Goal: Task Accomplishment & Management: Complete application form

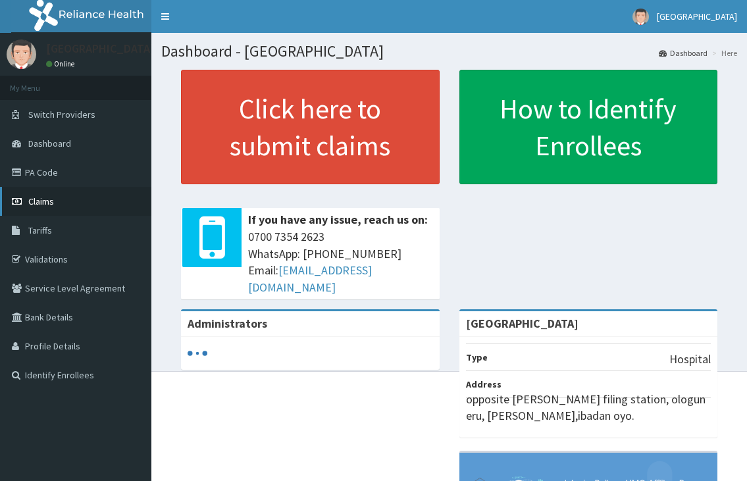
click at [36, 208] on link "Claims" at bounding box center [75, 201] width 151 height 29
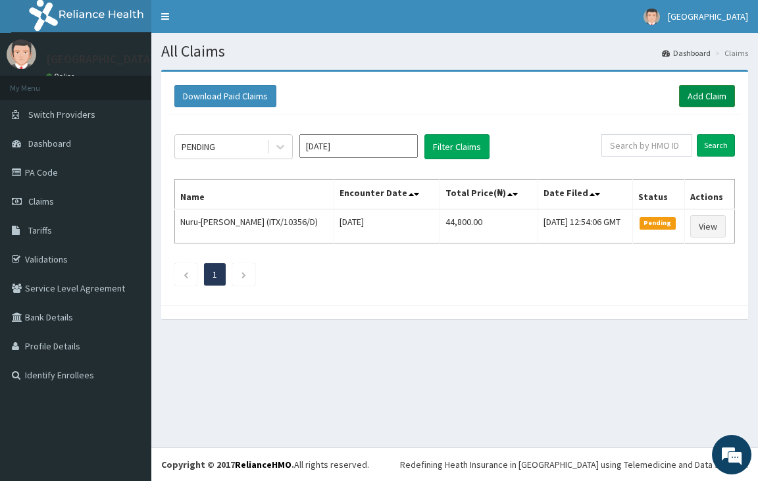
click at [711, 101] on link "Add Claim" at bounding box center [707, 96] width 56 height 22
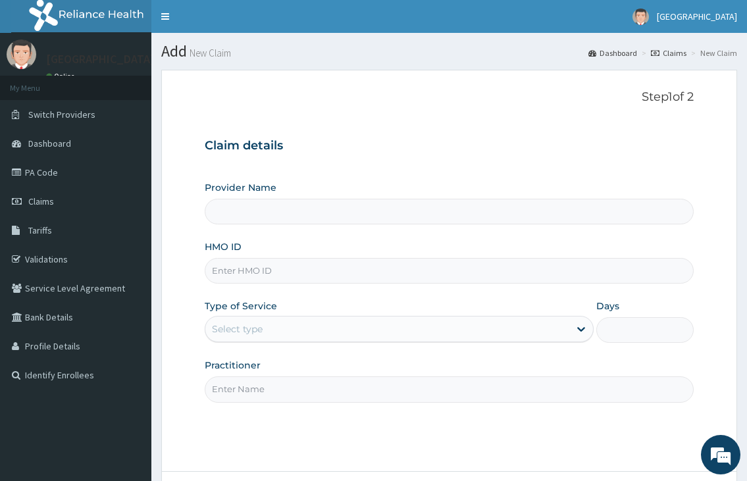
click at [229, 267] on input "HMO ID" at bounding box center [449, 271] width 488 height 26
type input "[GEOGRAPHIC_DATA]"
type input "OHT/12777/A"
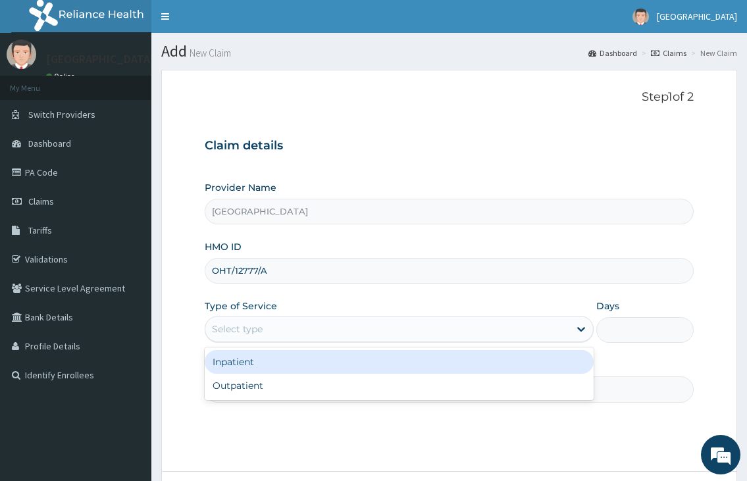
click at [255, 329] on div "Select type" at bounding box center [237, 328] width 51 height 13
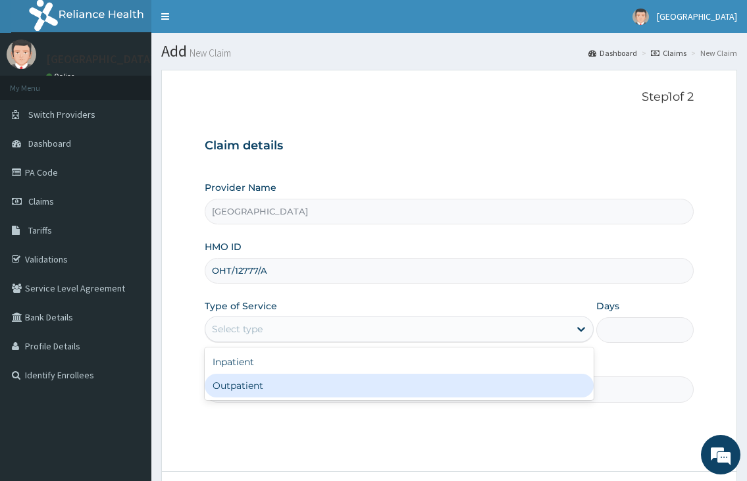
click at [235, 390] on div "Outpatient" at bounding box center [399, 386] width 388 height 24
type input "1"
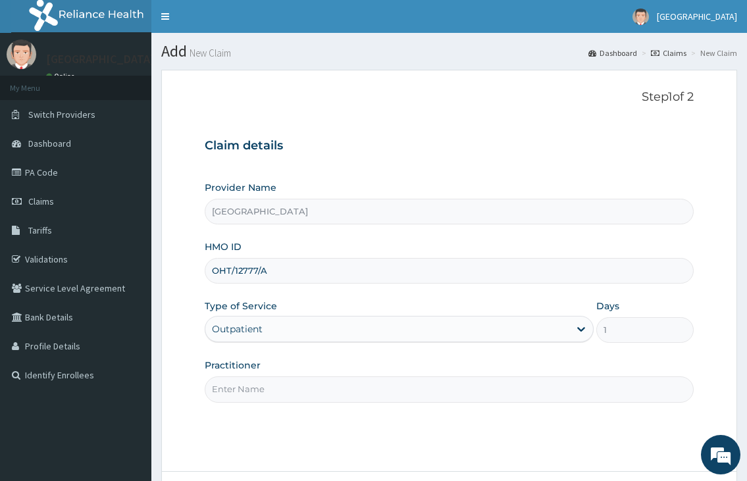
click at [224, 380] on input "Practitioner" at bounding box center [449, 389] width 488 height 26
type input "DR. FAWOLE"
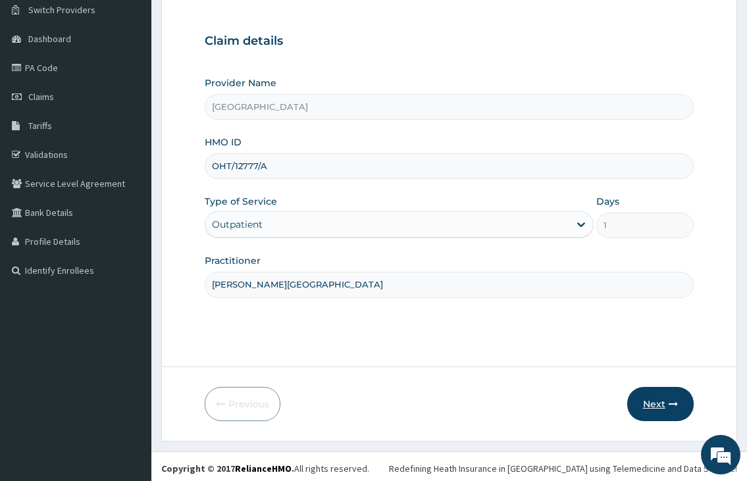
scroll to position [109, 0]
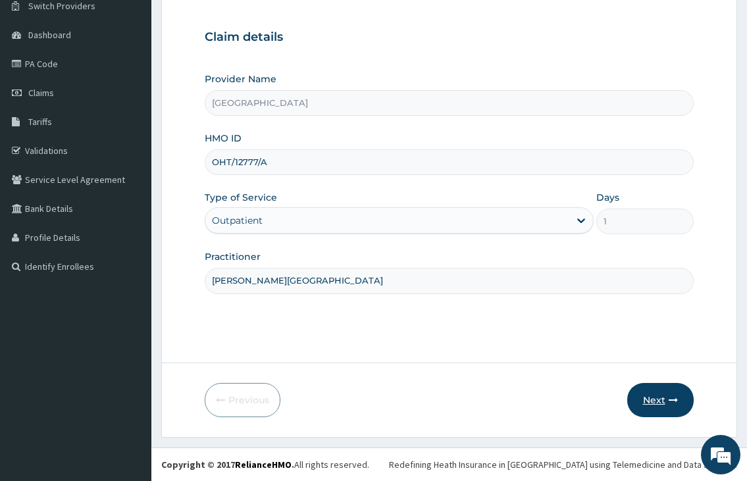
click at [650, 401] on button "Next" at bounding box center [660, 400] width 66 height 34
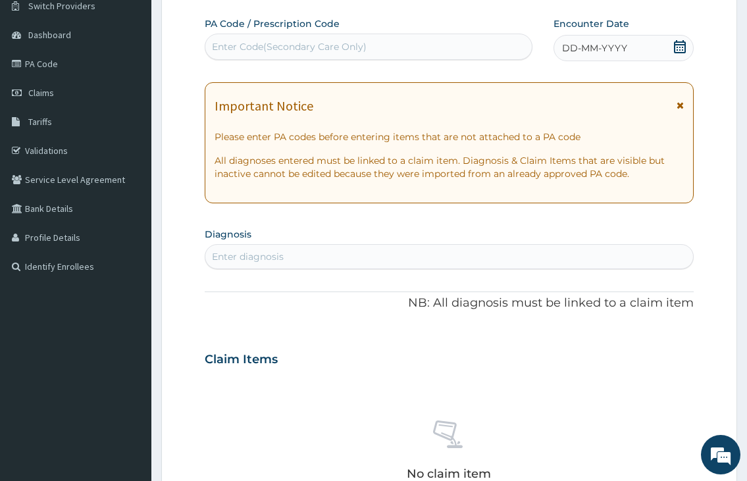
click at [270, 261] on div "Enter diagnosis" at bounding box center [248, 256] width 72 height 13
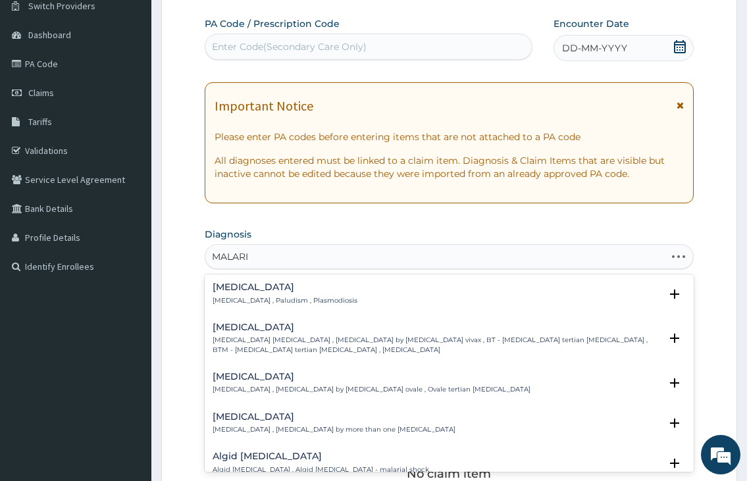
type input "MALARIA"
click at [276, 303] on p "Malaria , Paludism , Plasmodiosis" at bounding box center [285, 300] width 145 height 9
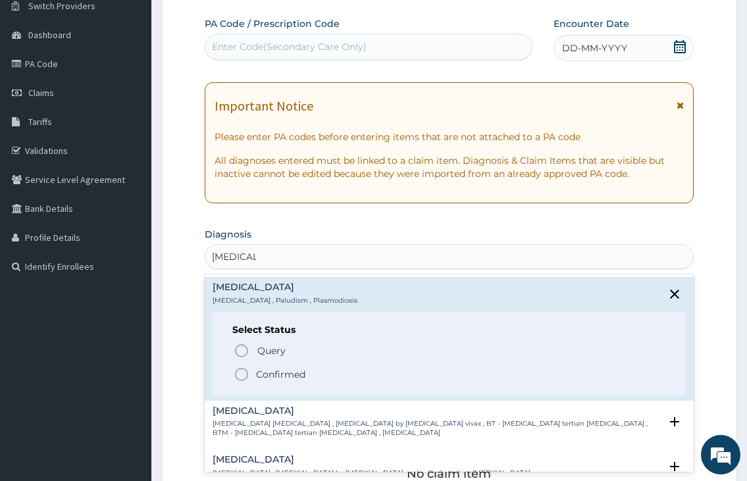
click at [242, 370] on icon "status option filled" at bounding box center [242, 375] width 16 height 16
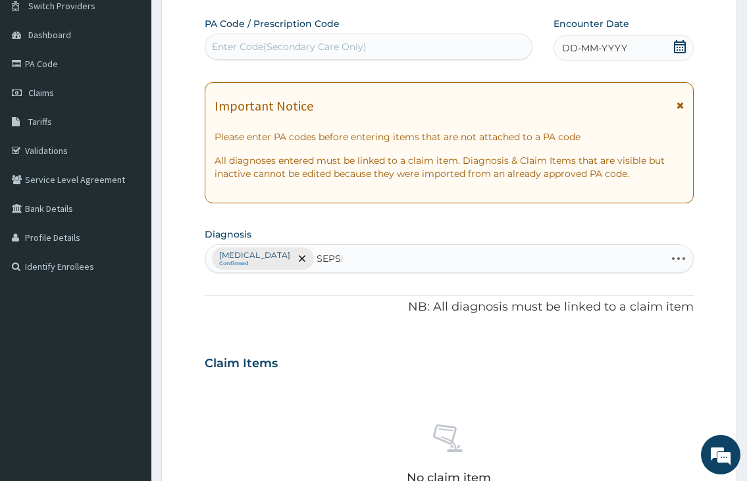
type input "SEPSIS"
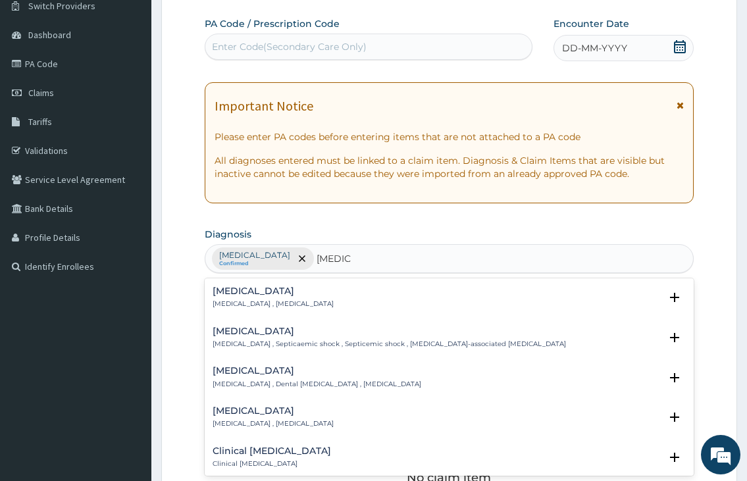
click at [232, 303] on p "Systemic infection , Sepsis" at bounding box center [273, 303] width 121 height 9
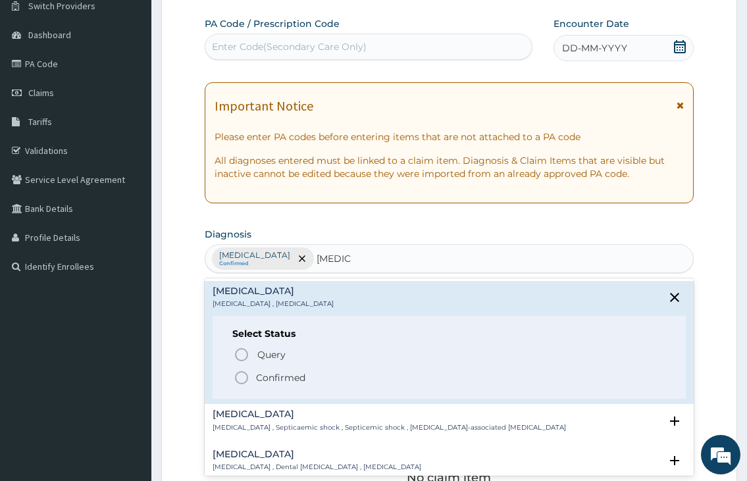
click at [243, 378] on icon "status option filled" at bounding box center [242, 378] width 16 height 16
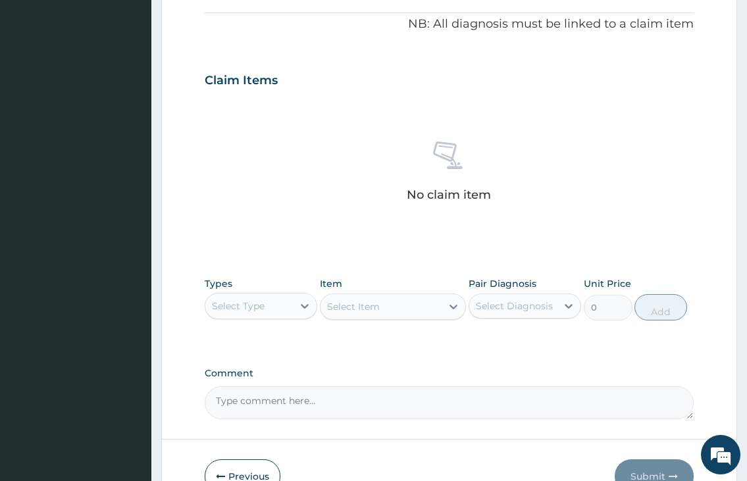
scroll to position [438, 0]
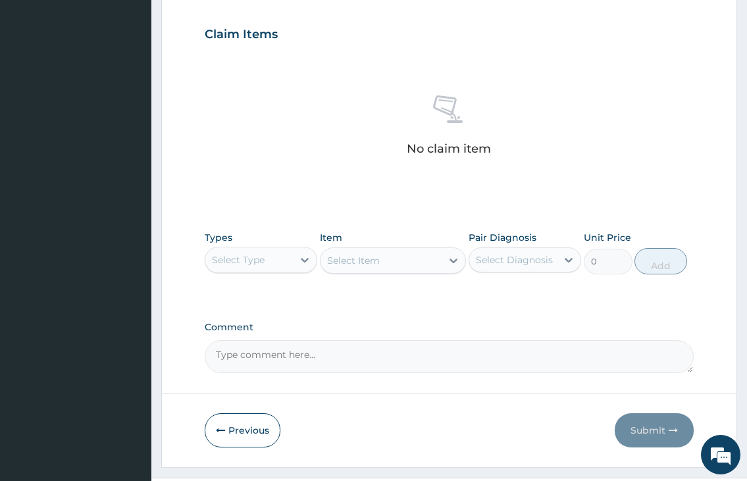
click at [277, 270] on div "Select Type" at bounding box center [249, 259] width 88 height 21
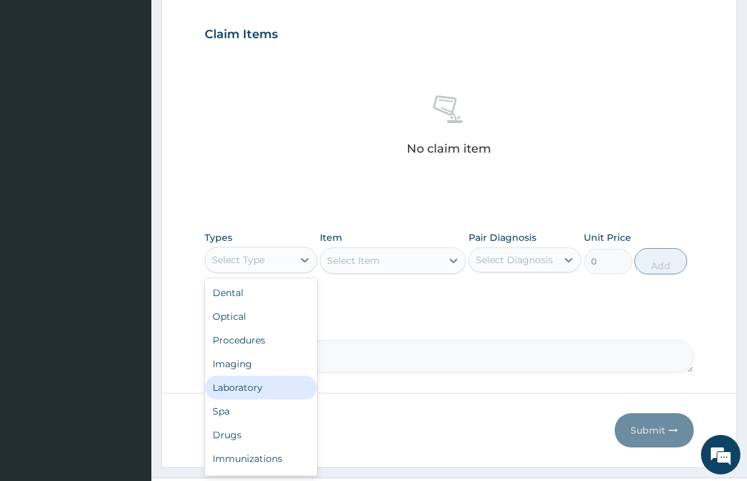
click at [244, 385] on div "Laboratory" at bounding box center [261, 388] width 113 height 24
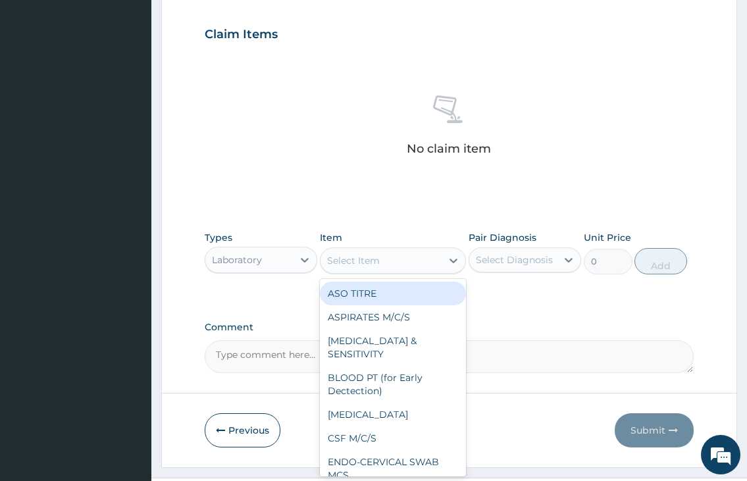
click at [379, 264] on div "Select Item" at bounding box center [353, 260] width 53 height 13
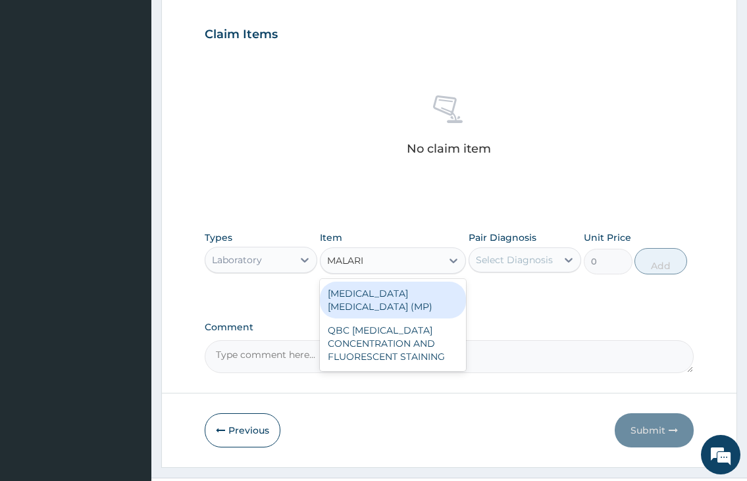
type input "MALARIA"
drag, startPoint x: 382, startPoint y: 292, endPoint x: 478, endPoint y: 270, distance: 99.3
click at [395, 287] on div "MALARIA PARASITE (MP)" at bounding box center [393, 300] width 147 height 37
type input "1000"
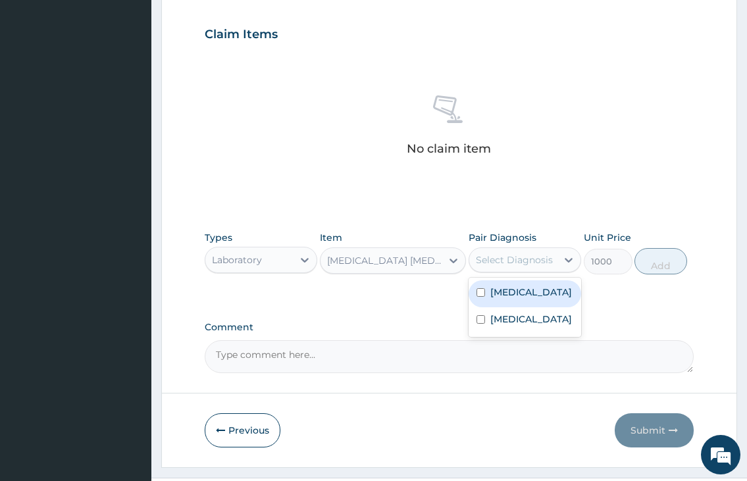
click at [515, 255] on div "Select Diagnosis" at bounding box center [514, 259] width 77 height 13
drag, startPoint x: 515, startPoint y: 299, endPoint x: 565, endPoint y: 293, distance: 49.8
click at [515, 300] on div "Malaria" at bounding box center [525, 293] width 113 height 27
checkbox input "true"
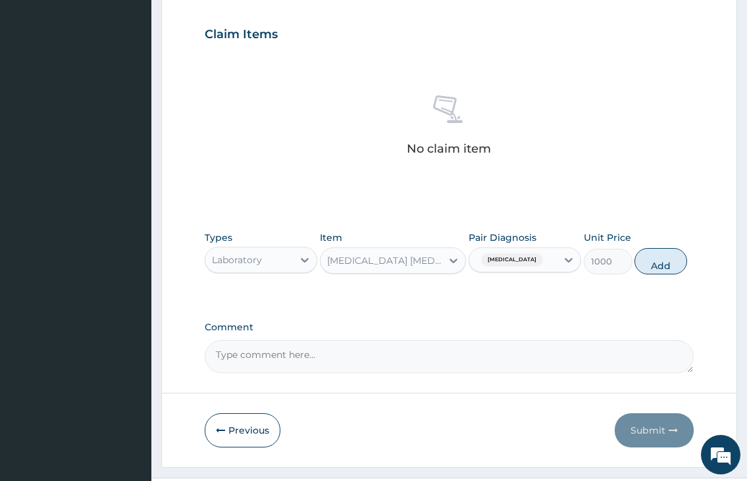
drag, startPoint x: 668, startPoint y: 263, endPoint x: 605, endPoint y: 294, distance: 70.0
click at [651, 274] on div "Types Laboratory Item MALARIA PARASITE (MP) Pair Diagnosis Malaria Unit Price 1…" at bounding box center [449, 252] width 488 height 57
drag, startPoint x: 648, startPoint y: 264, endPoint x: 596, endPoint y: 268, distance: 52.2
click at [647, 264] on button "Add" at bounding box center [660, 261] width 53 height 26
type input "0"
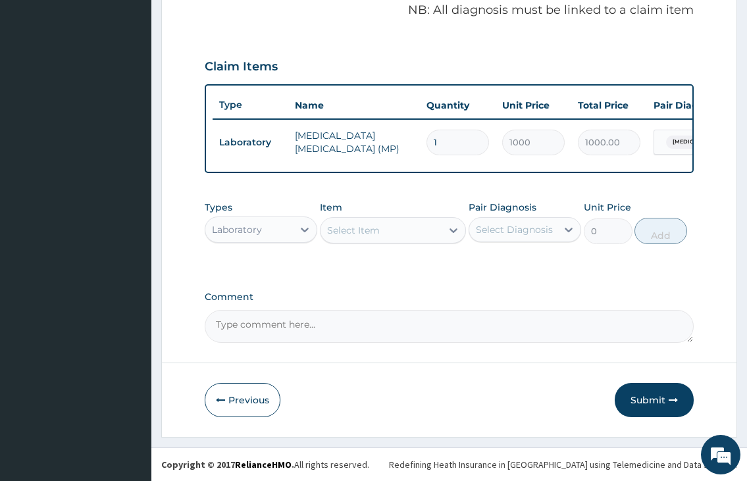
scroll to position [417, 0]
click at [345, 231] on div "Select Item" at bounding box center [353, 230] width 53 height 13
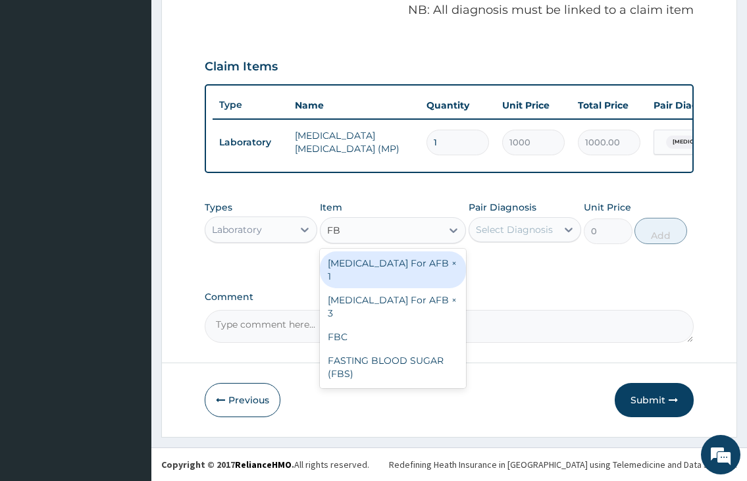
type input "FBC"
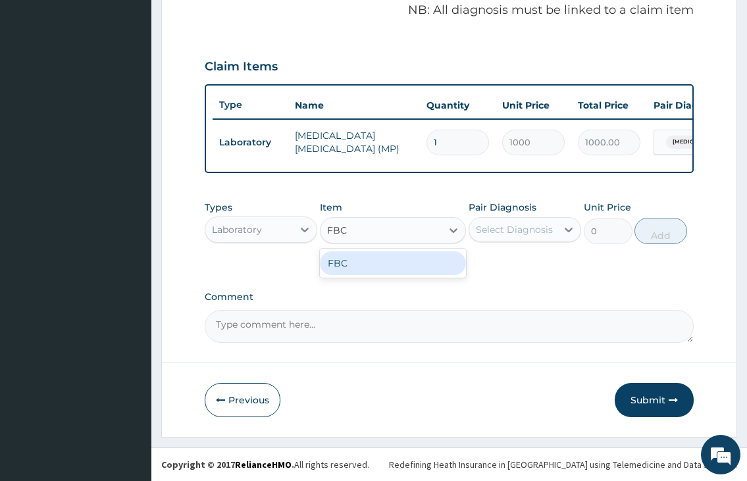
drag, startPoint x: 368, startPoint y: 267, endPoint x: 451, endPoint y: 243, distance: 86.7
click at [370, 265] on div "FBC" at bounding box center [393, 263] width 147 height 24
type input "2000"
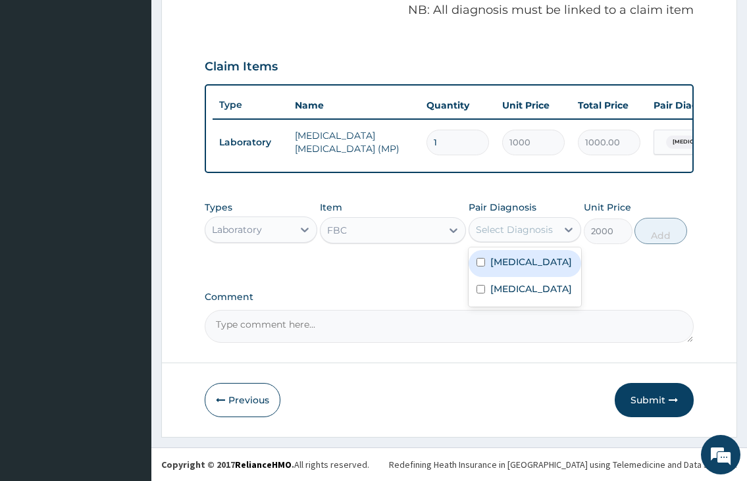
click at [476, 232] on div "Select Diagnosis" at bounding box center [514, 229] width 77 height 13
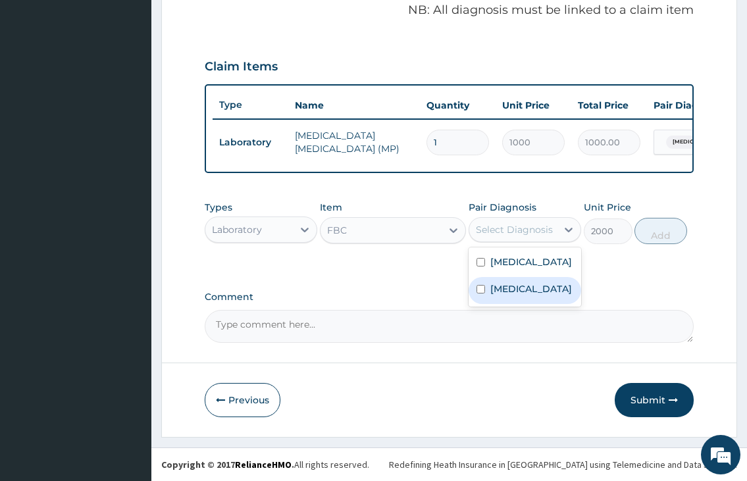
drag, startPoint x: 489, startPoint y: 288, endPoint x: 599, endPoint y: 270, distance: 111.3
click at [490, 289] on div "Sepsis" at bounding box center [525, 290] width 113 height 27
checkbox input "true"
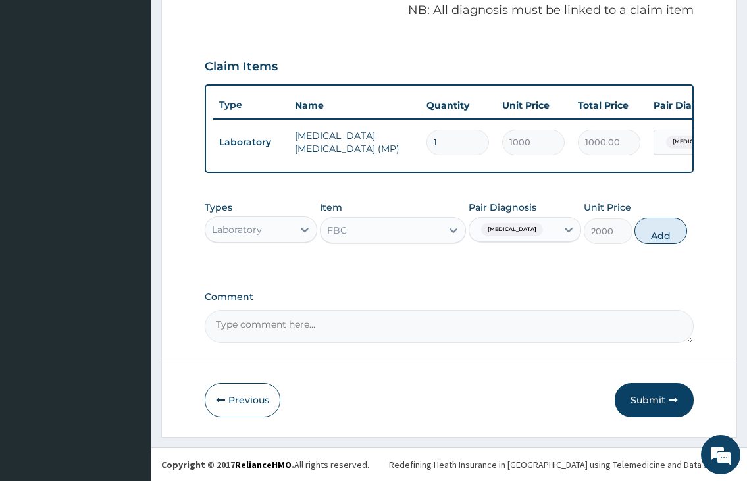
click at [649, 240] on button "Add" at bounding box center [660, 231] width 53 height 26
type input "0"
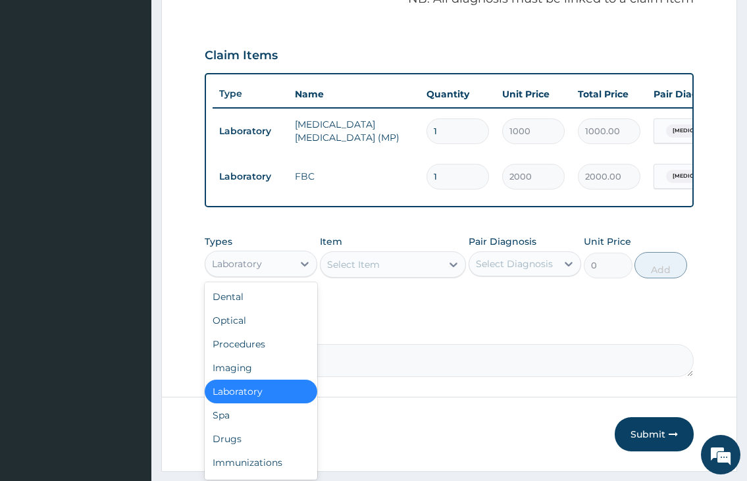
click at [280, 274] on div "Laboratory" at bounding box center [249, 263] width 88 height 21
click at [243, 444] on div "Drugs" at bounding box center [261, 439] width 113 height 24
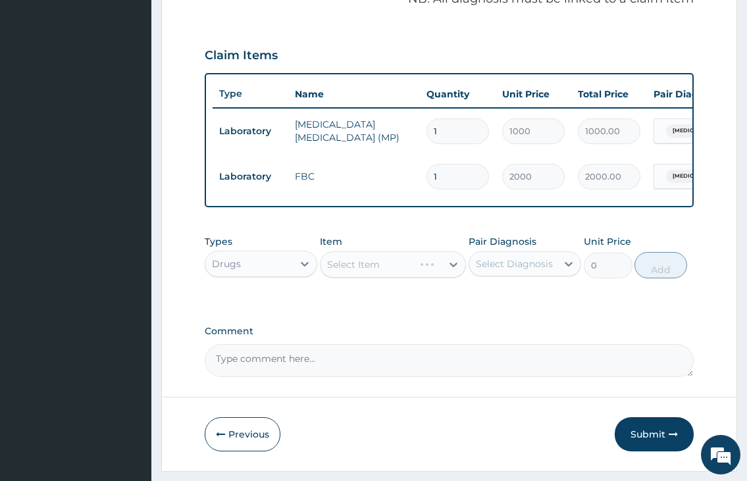
click at [343, 278] on div "Select Item" at bounding box center [393, 264] width 147 height 26
click at [343, 275] on div "Select Item" at bounding box center [381, 264] width 122 height 21
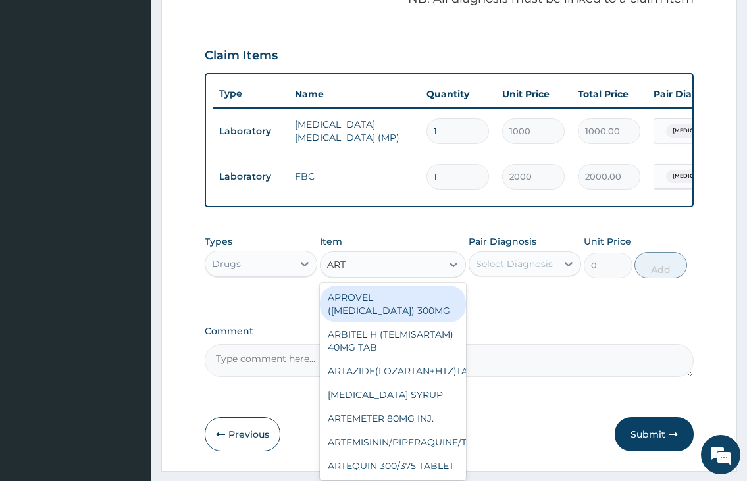
type input "ARTE"
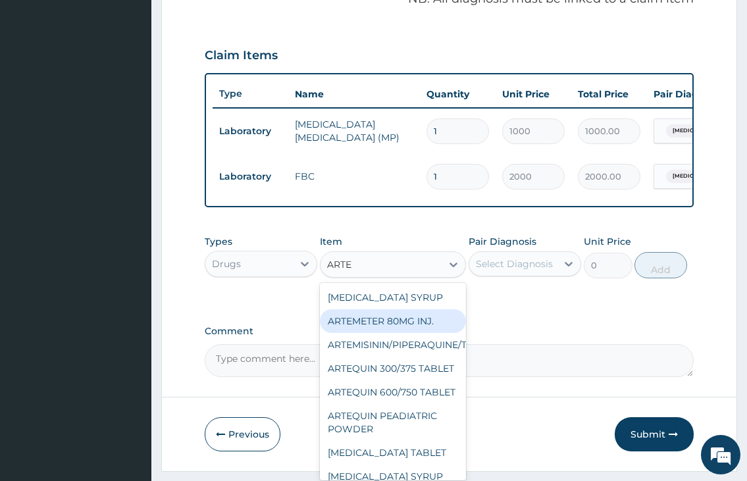
drag, startPoint x: 379, startPoint y: 336, endPoint x: 479, endPoint y: 309, distance: 103.8
click at [380, 333] on div "ARTEMETER 80MG INJ." at bounding box center [393, 321] width 147 height 24
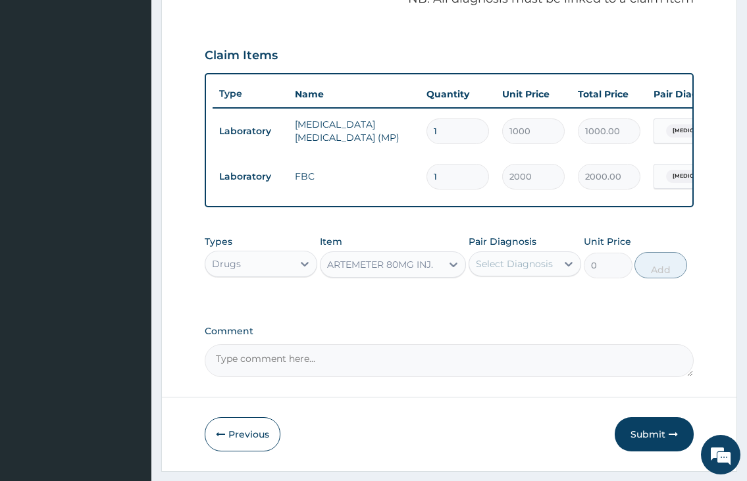
type input "350"
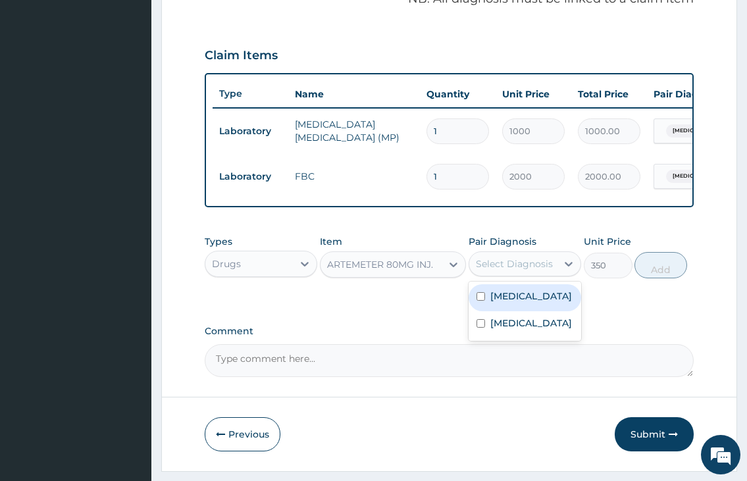
click at [541, 274] on div "Select Diagnosis" at bounding box center [513, 263] width 88 height 21
drag, startPoint x: 520, startPoint y: 311, endPoint x: 646, endPoint y: 288, distance: 128.4
click at [527, 309] on div "Malaria" at bounding box center [525, 297] width 113 height 27
checkbox input "true"
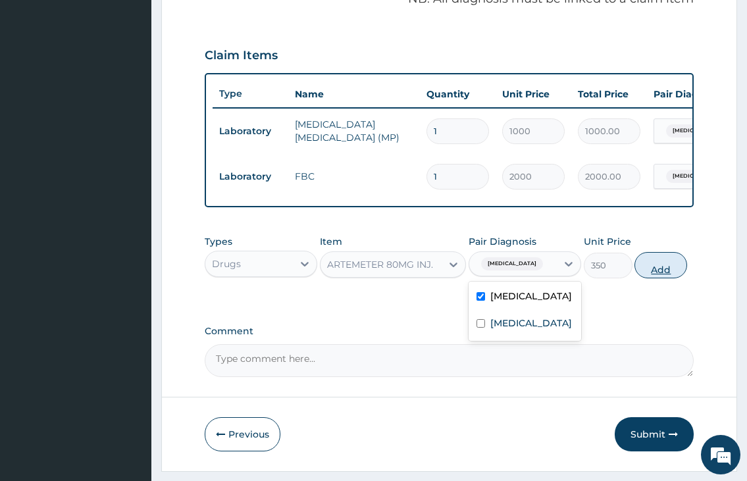
click at [656, 278] on button "Add" at bounding box center [660, 265] width 53 height 26
type input "0"
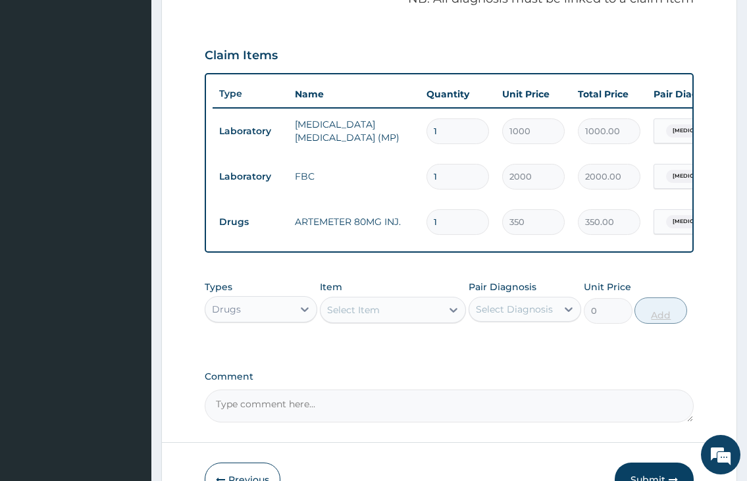
type input "0.00"
type input "6"
type input "2100.00"
type input "6"
click at [333, 312] on div "Select Item" at bounding box center [381, 309] width 122 height 21
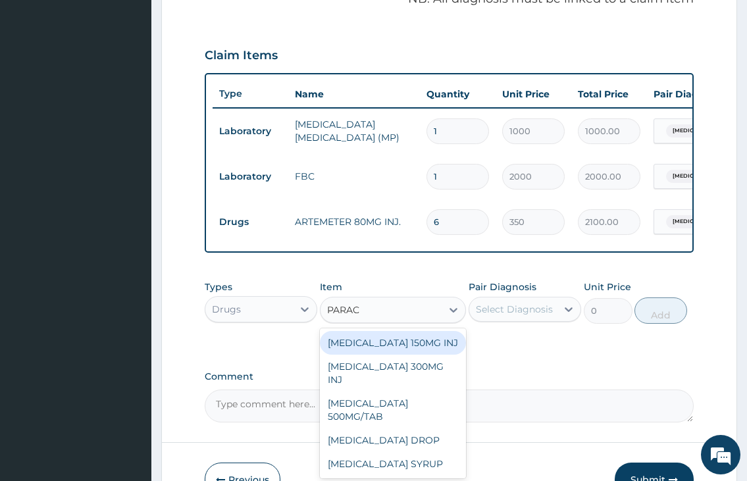
type input "PARACE"
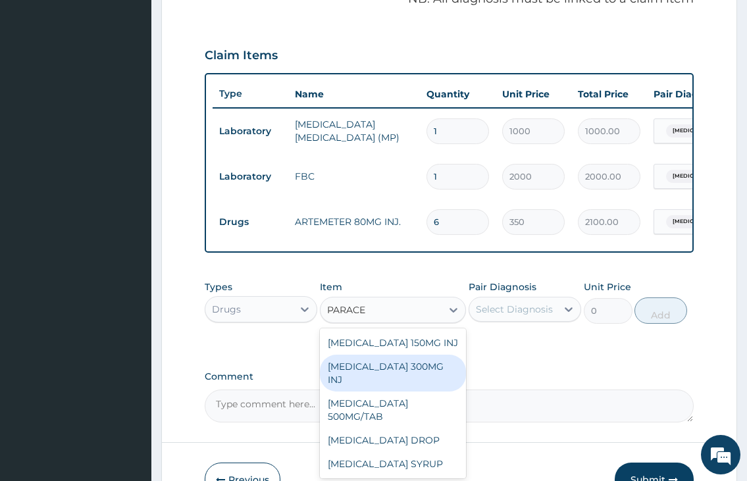
drag, startPoint x: 401, startPoint y: 380, endPoint x: 475, endPoint y: 344, distance: 82.7
click at [403, 378] on div "PARACETAMOL 300MG INJ" at bounding box center [393, 373] width 147 height 37
type input "500"
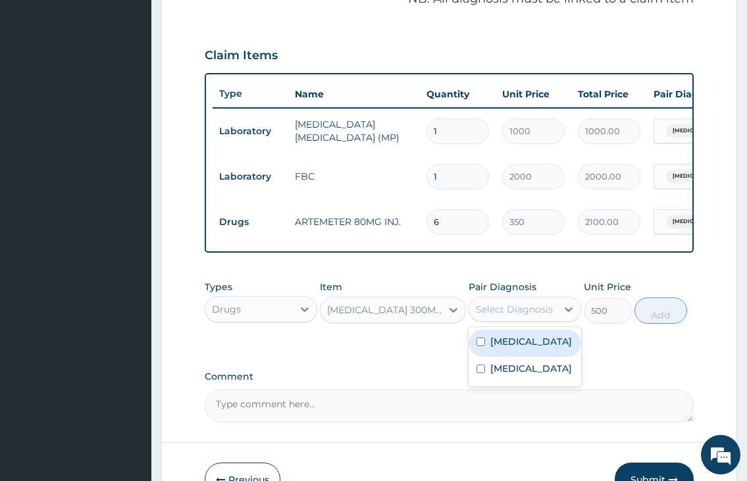
click at [487, 316] on div "Select Diagnosis" at bounding box center [514, 309] width 77 height 13
click at [504, 357] on div "Malaria" at bounding box center [525, 343] width 113 height 27
checkbox input "true"
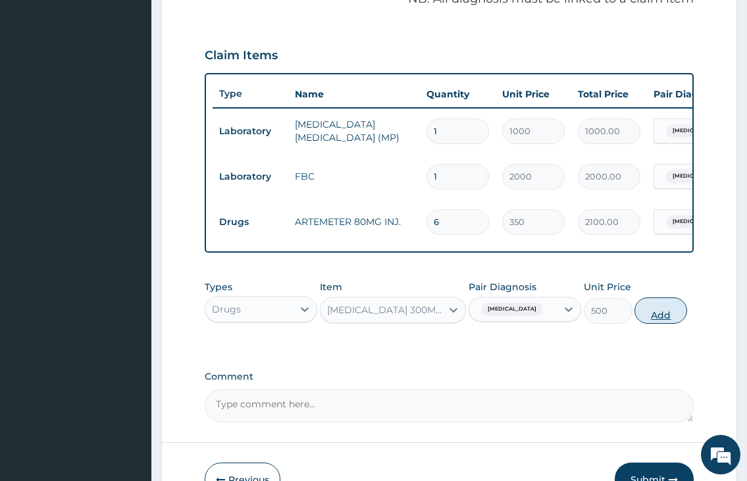
click at [677, 319] on button "Add" at bounding box center [660, 310] width 53 height 26
type input "0"
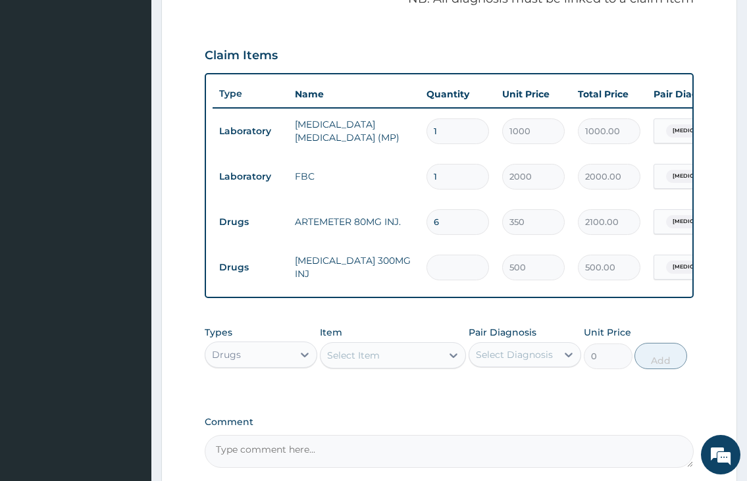
type input "0.00"
type input "2"
type input "1000.00"
type input "2"
click at [421, 366] on div "Select Item" at bounding box center [381, 355] width 122 height 21
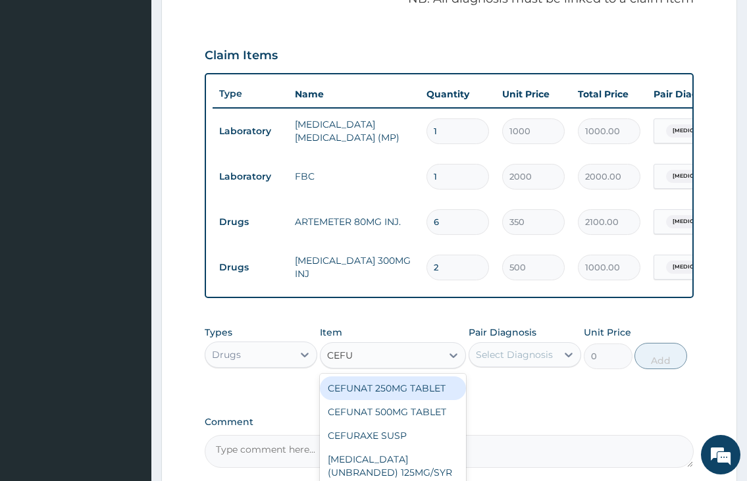
type input "CEFUR"
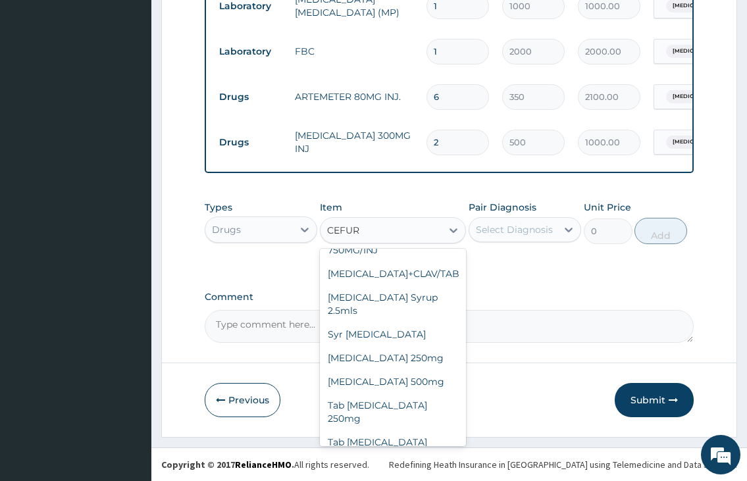
scroll to position [548, 0]
click at [401, 394] on div "Cefuroxime 500mg" at bounding box center [393, 382] width 147 height 24
type input "400"
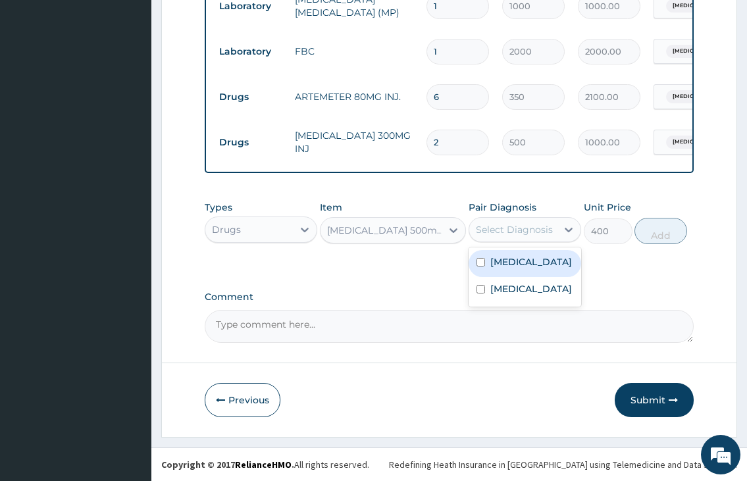
click at [495, 230] on div "Select Diagnosis" at bounding box center [514, 229] width 77 height 13
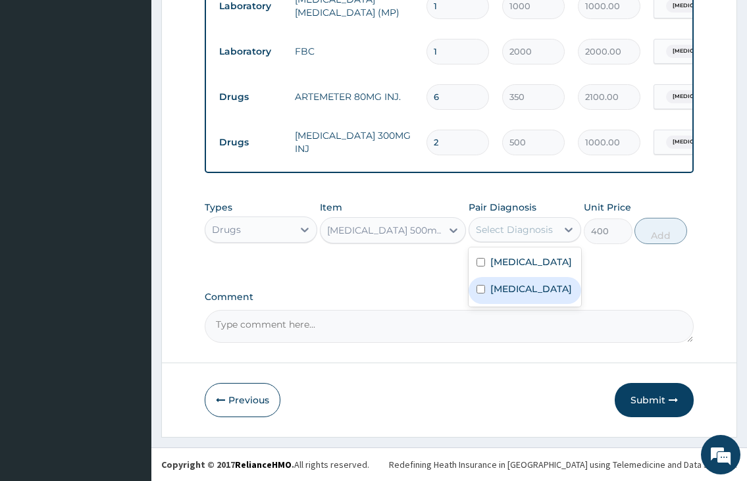
click at [502, 295] on label "Sepsis" at bounding box center [531, 288] width 82 height 13
checkbox input "true"
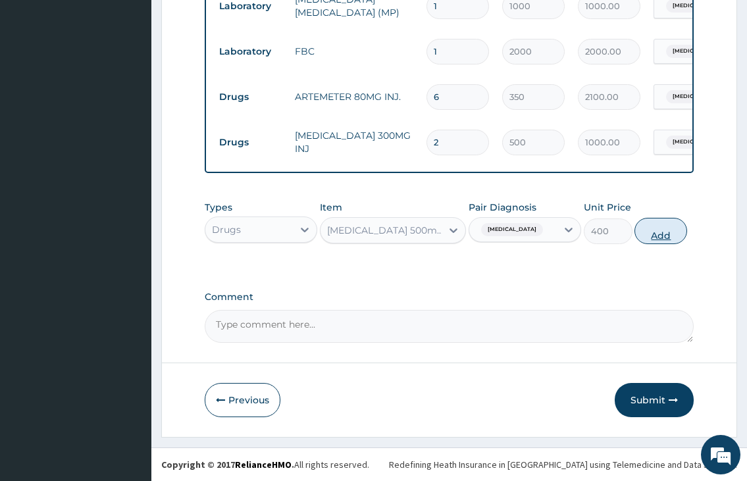
click at [653, 239] on button "Add" at bounding box center [660, 231] width 53 height 26
type input "0"
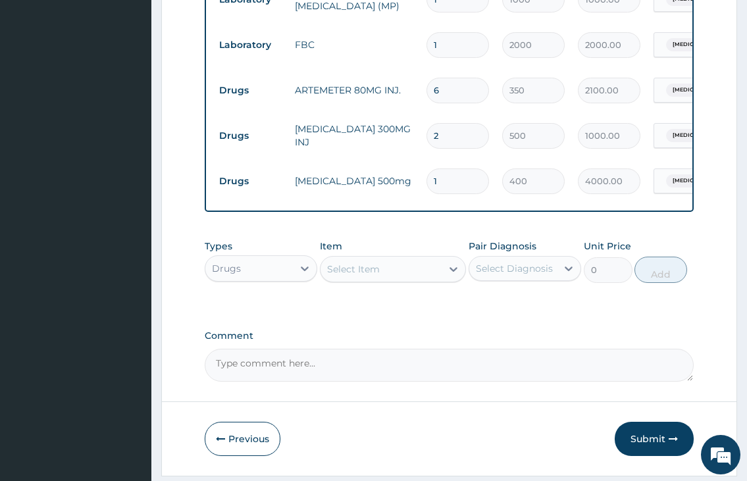
type input "10"
type input "4000.00"
type input "10"
click at [342, 280] on div "Select Item" at bounding box center [381, 269] width 122 height 21
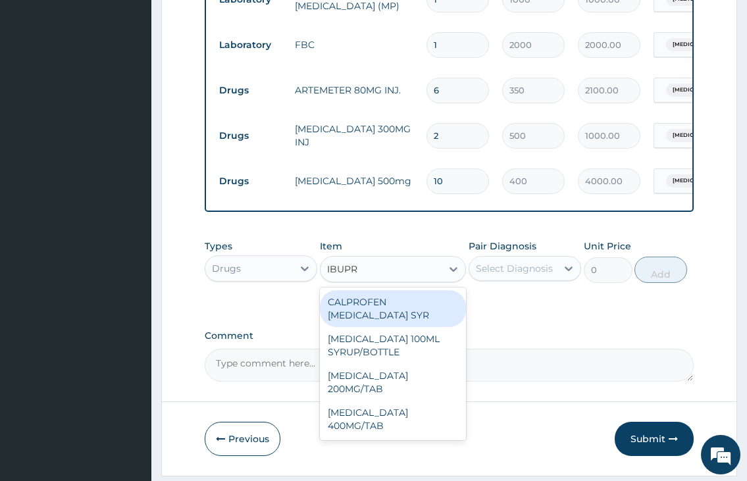
type input "IBUPRO"
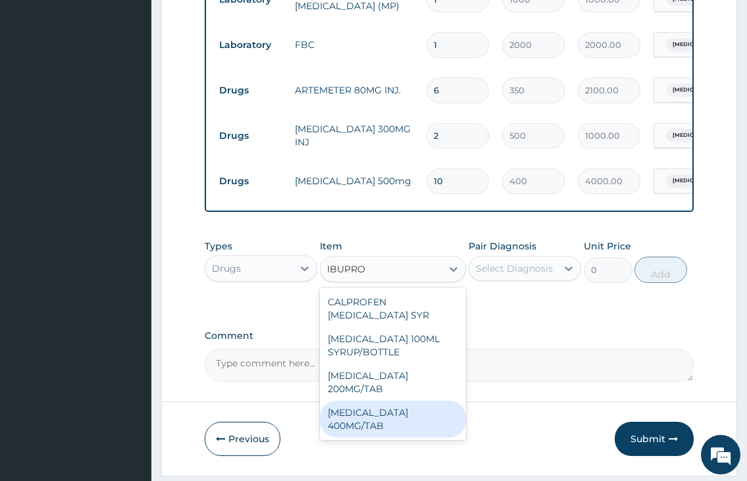
drag, startPoint x: 420, startPoint y: 419, endPoint x: 486, endPoint y: 376, distance: 79.0
click at [421, 419] on div "IBUPROFEN 400MG/TAB" at bounding box center [393, 419] width 147 height 37
type input "80"
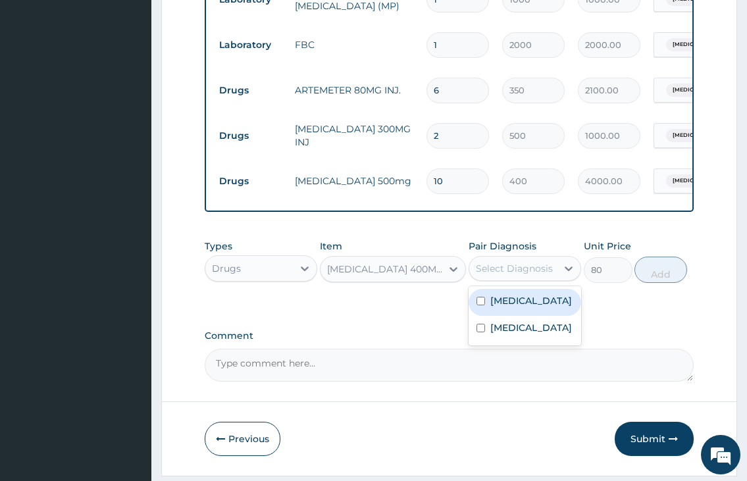
click at [524, 275] on div "Select Diagnosis" at bounding box center [514, 268] width 77 height 13
drag, startPoint x: 519, startPoint y: 311, endPoint x: 603, endPoint y: 309, distance: 84.3
click at [521, 307] on label "Malaria" at bounding box center [531, 300] width 82 height 13
checkbox input "true"
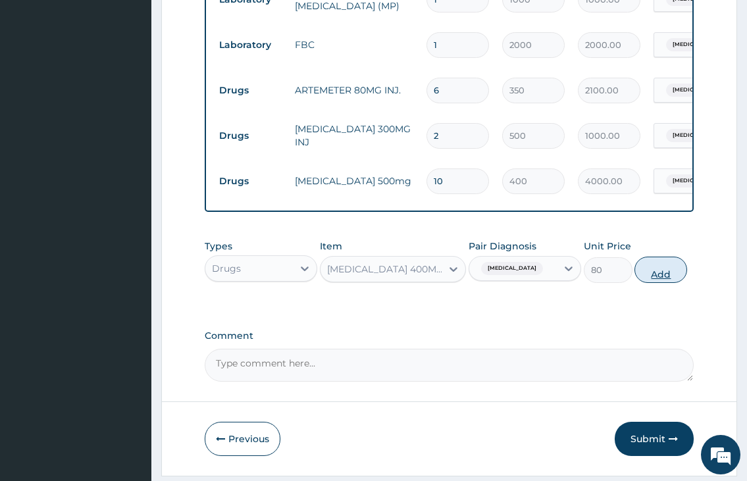
click at [667, 283] on button "Add" at bounding box center [660, 270] width 53 height 26
type input "0"
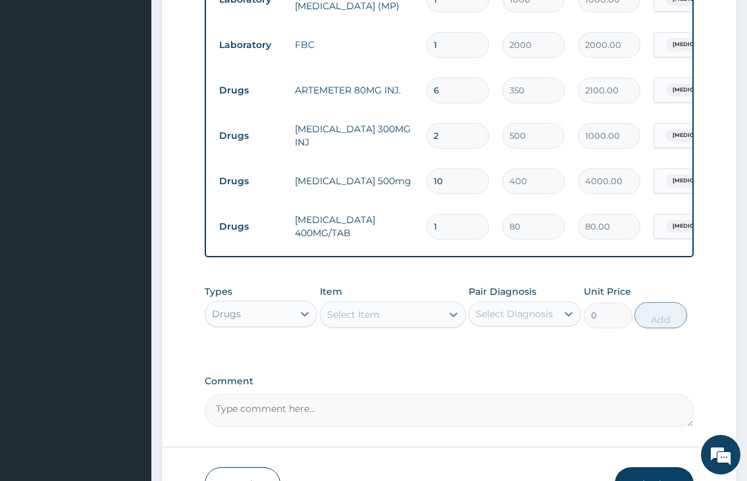
type input "10"
type input "800.00"
type input "10"
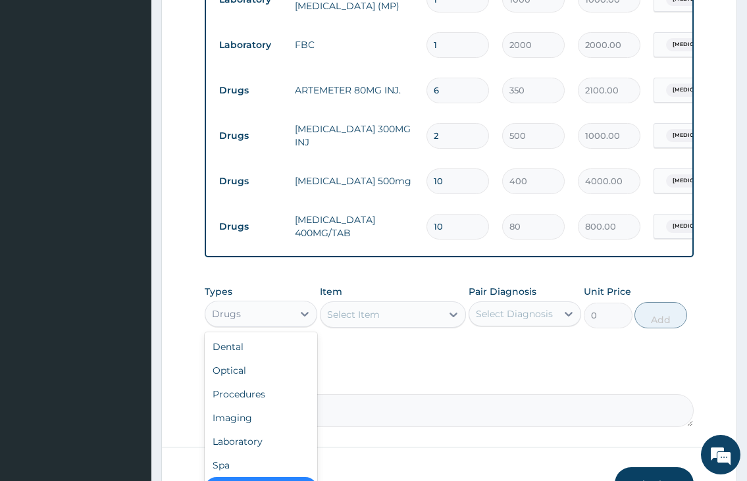
click at [255, 324] on div "Drugs" at bounding box center [249, 313] width 88 height 21
click at [257, 404] on div "Procedures" at bounding box center [261, 394] width 113 height 24
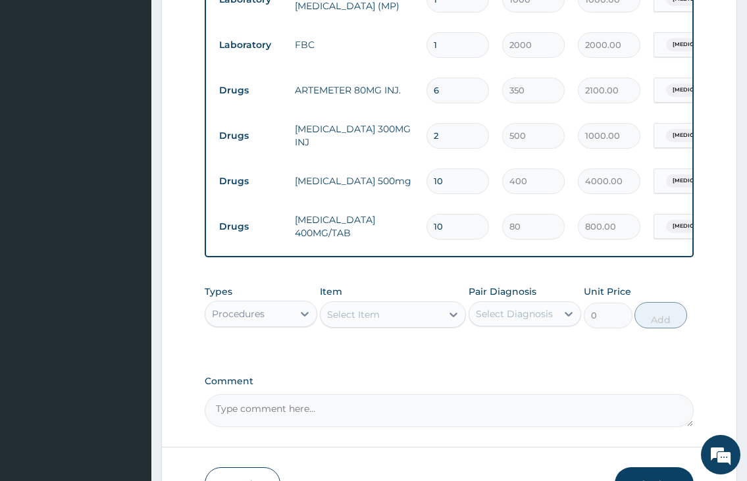
click at [349, 320] on div "Select Item" at bounding box center [353, 314] width 53 height 13
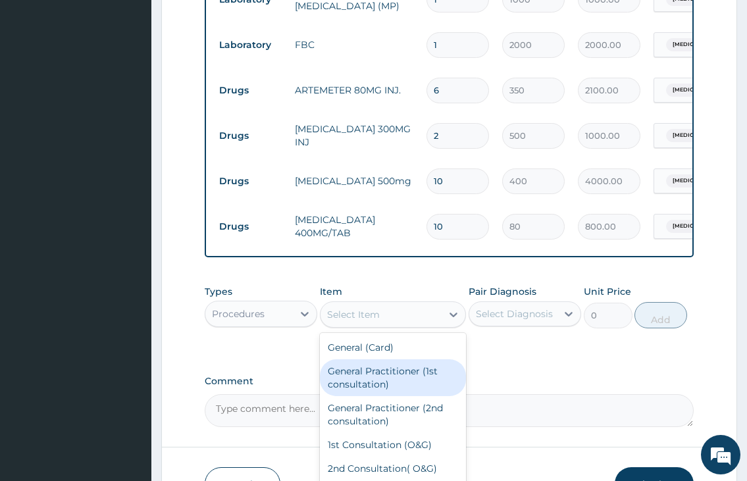
click at [396, 392] on div "General Practitioner (1st consultation)" at bounding box center [393, 377] width 147 height 37
type input "2000"
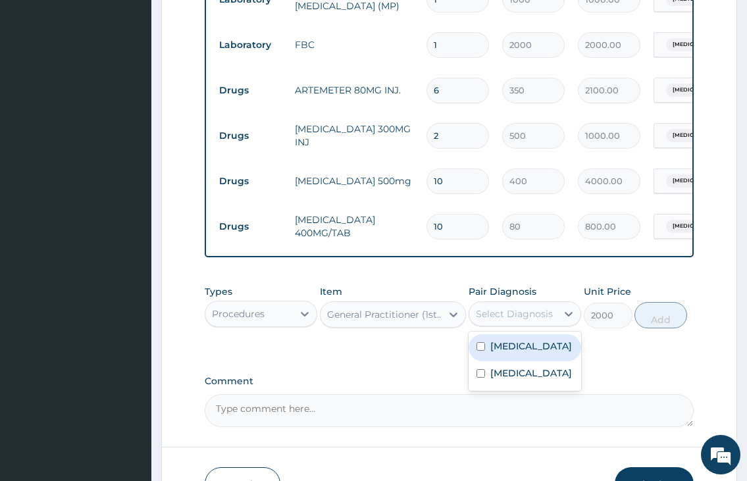
click at [499, 320] on div "Select Diagnosis" at bounding box center [514, 313] width 77 height 13
drag, startPoint x: 509, startPoint y: 354, endPoint x: 506, endPoint y: 378, distance: 24.5
click at [509, 353] on label "Malaria" at bounding box center [531, 346] width 82 height 13
checkbox input "true"
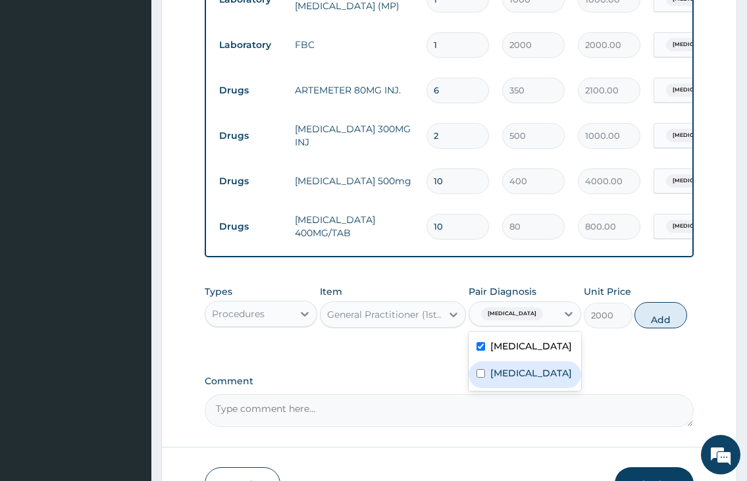
click at [505, 380] on label "Sepsis" at bounding box center [531, 373] width 82 height 13
checkbox input "true"
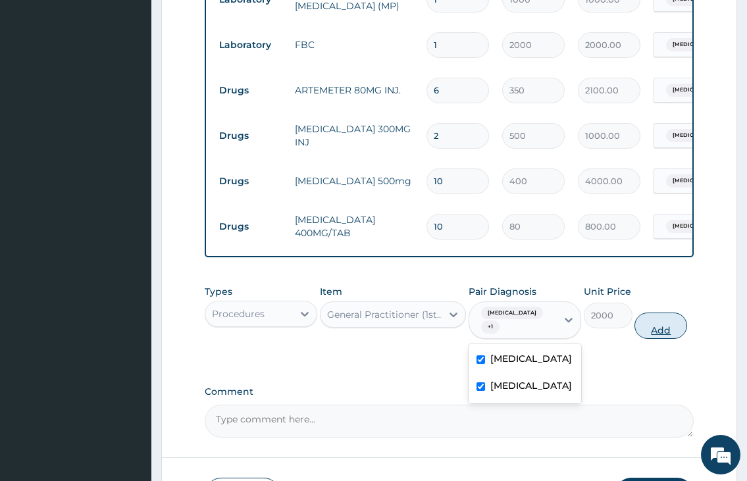
click at [653, 330] on button "Add" at bounding box center [660, 326] width 53 height 26
type input "0"
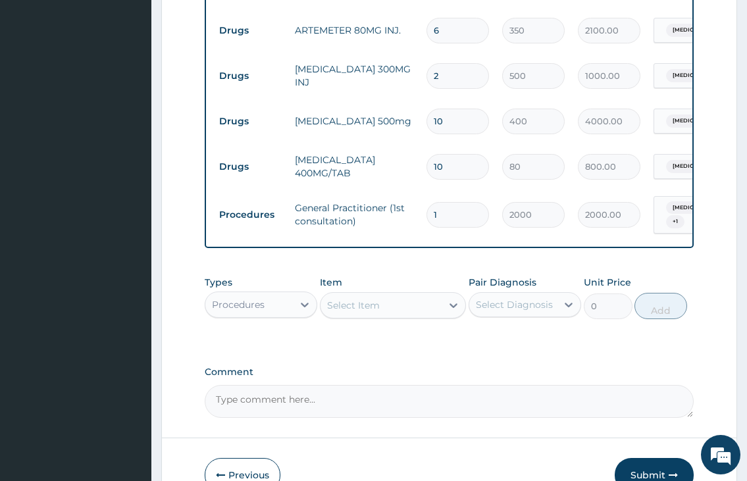
scroll to position [689, 0]
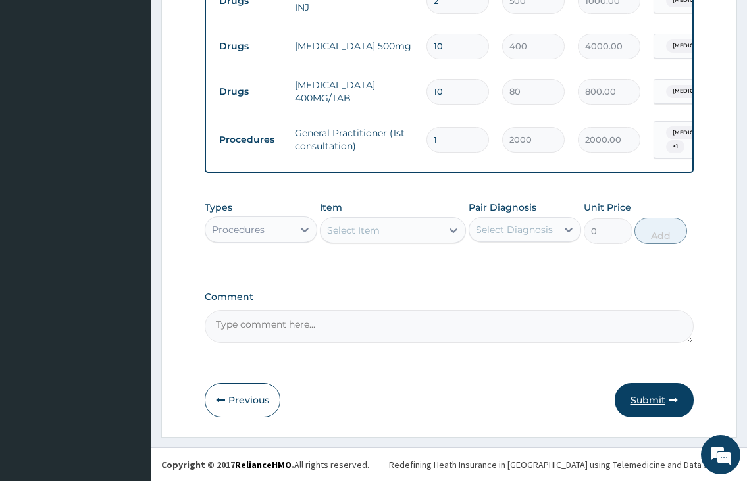
click at [675, 407] on button "Submit" at bounding box center [654, 400] width 79 height 34
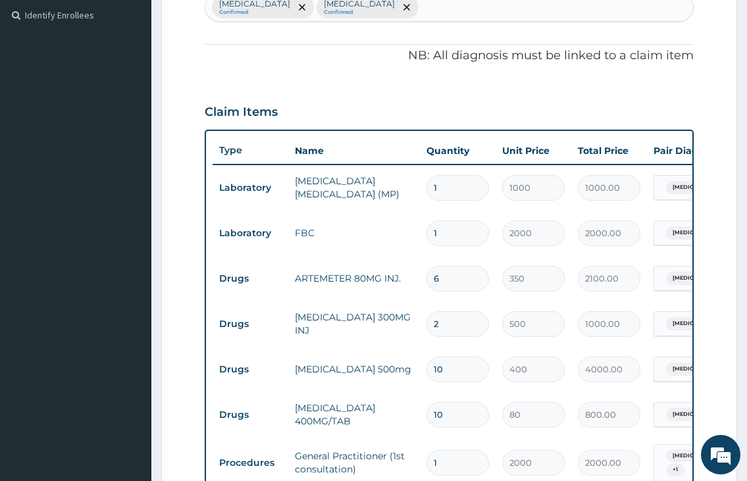
scroll to position [97, 0]
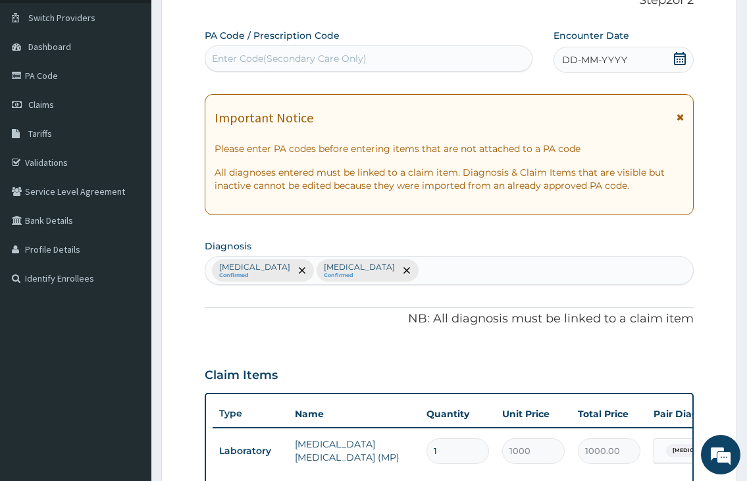
drag, startPoint x: 677, startPoint y: 64, endPoint x: 671, endPoint y: 67, distance: 7.1
click at [677, 65] on span at bounding box center [679, 60] width 13 height 16
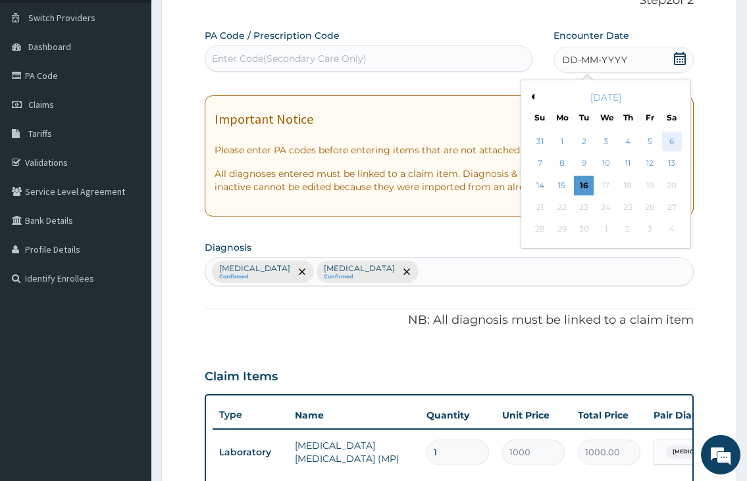
click at [674, 140] on div "6" at bounding box center [671, 142] width 20 height 20
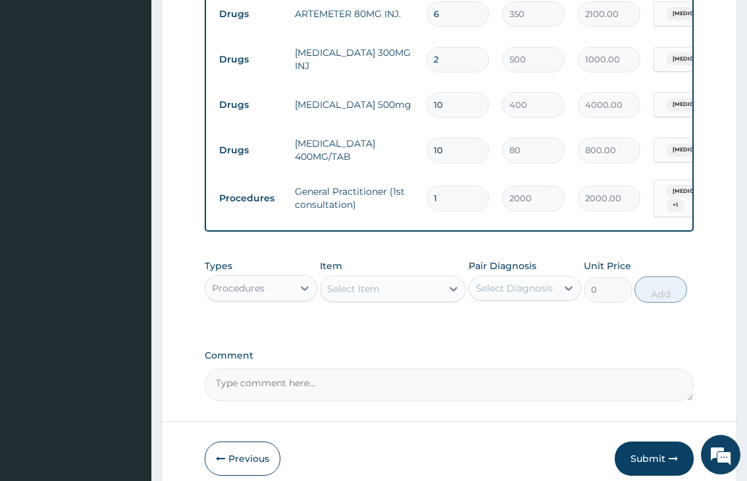
scroll to position [689, 0]
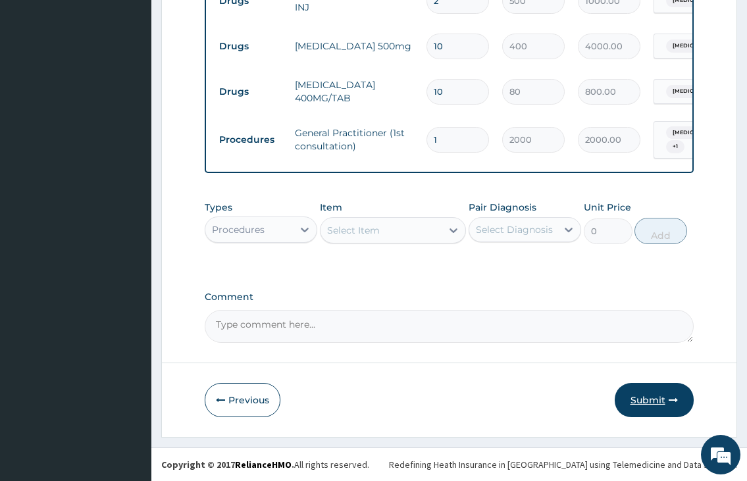
click at [632, 399] on button "Submit" at bounding box center [654, 400] width 79 height 34
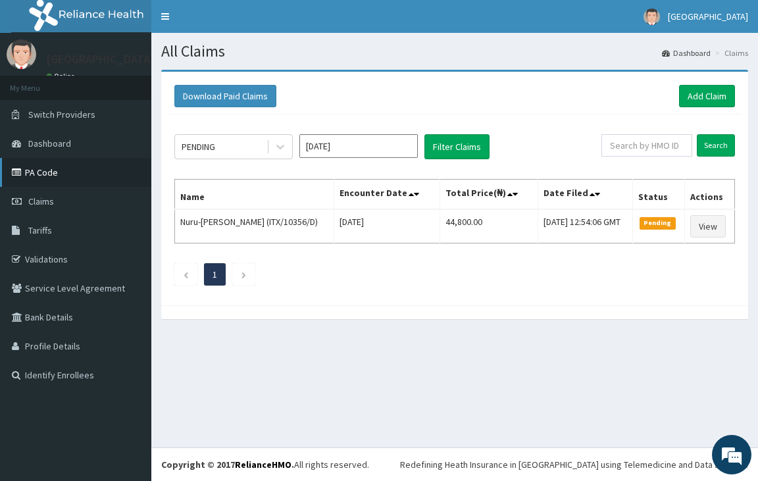
click at [51, 178] on link "PA Code" at bounding box center [75, 172] width 151 height 29
